Goal: Transaction & Acquisition: Purchase product/service

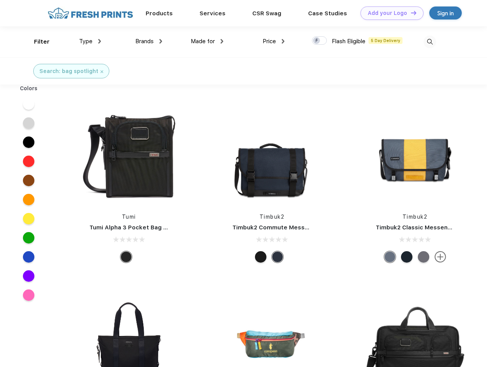
click at [389, 13] on link "Add your Logo Design Tool" at bounding box center [392, 12] width 63 height 13
click at [0, 0] on div "Design Tool" at bounding box center [0, 0] width 0 height 0
click at [410, 13] on link "Add your Logo Design Tool" at bounding box center [392, 12] width 63 height 13
click at [37, 42] on div "Filter" at bounding box center [42, 41] width 16 height 9
click at [90, 41] on span "Type" at bounding box center [85, 41] width 13 height 7
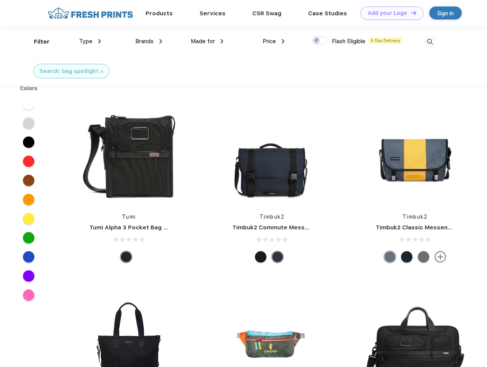
click at [149, 41] on span "Brands" at bounding box center [144, 41] width 18 height 7
click at [207, 41] on span "Made for" at bounding box center [203, 41] width 24 height 7
click at [274, 41] on span "Price" at bounding box center [269, 41] width 13 height 7
click at [320, 41] on div at bounding box center [319, 40] width 15 height 8
click at [317, 41] on input "checkbox" at bounding box center [314, 38] width 5 height 5
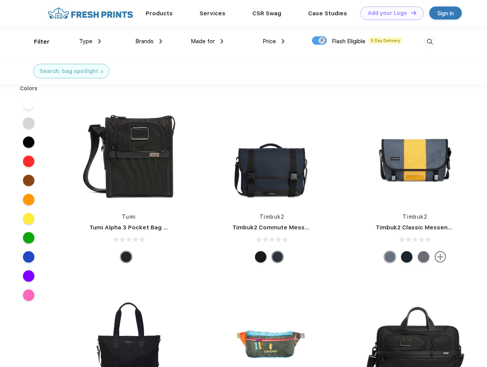
click at [430, 42] on img at bounding box center [430, 42] width 13 height 13
